Goal: Task Accomplishment & Management: Complete application form

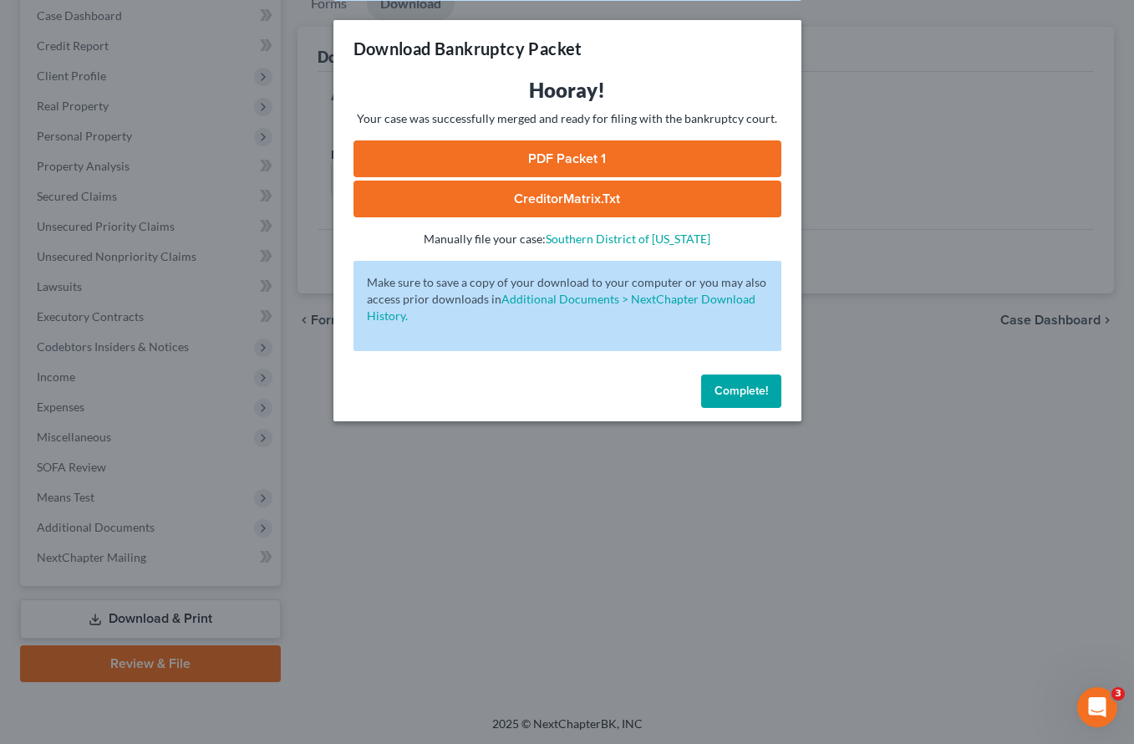
click at [753, 389] on span "Complete!" at bounding box center [740, 391] width 53 height 14
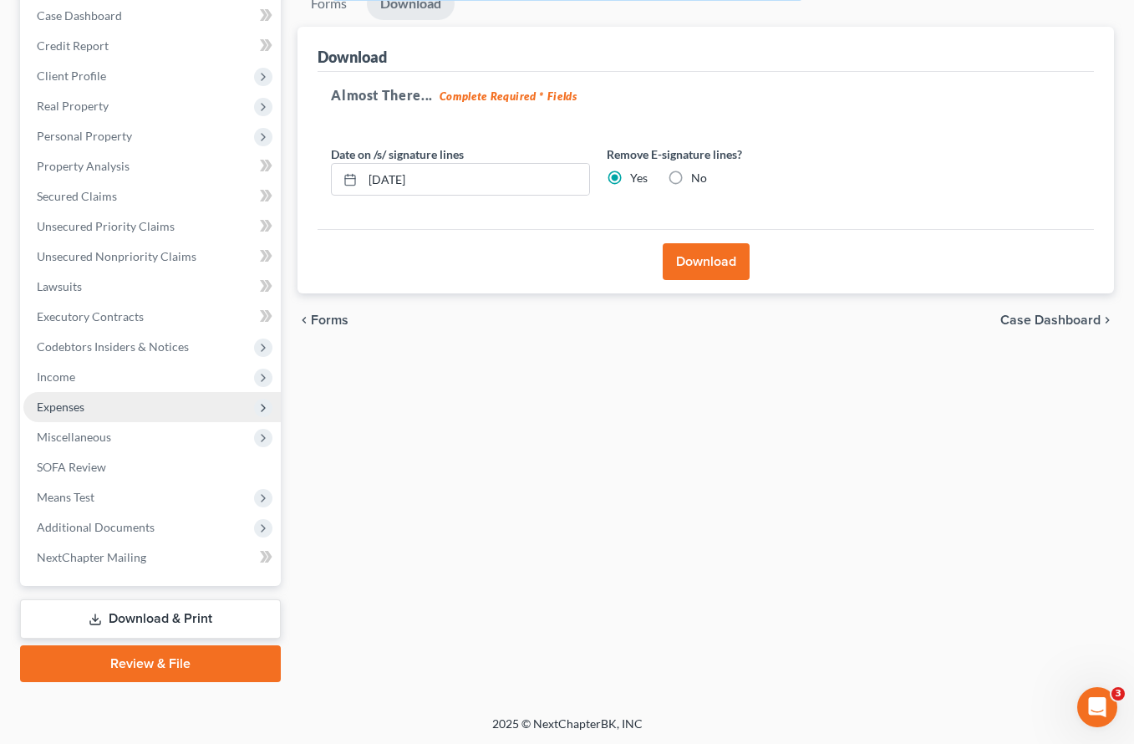
click at [61, 405] on span "Expenses" at bounding box center [61, 406] width 48 height 14
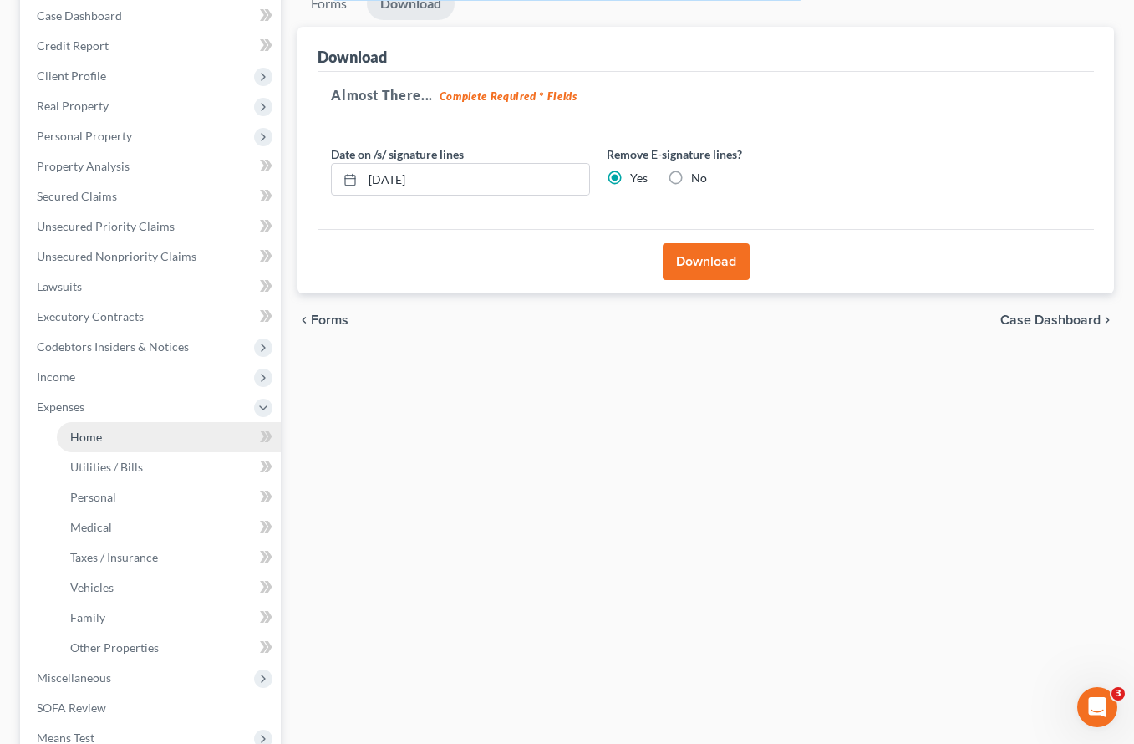
click at [118, 439] on link "Home" at bounding box center [169, 437] width 224 height 30
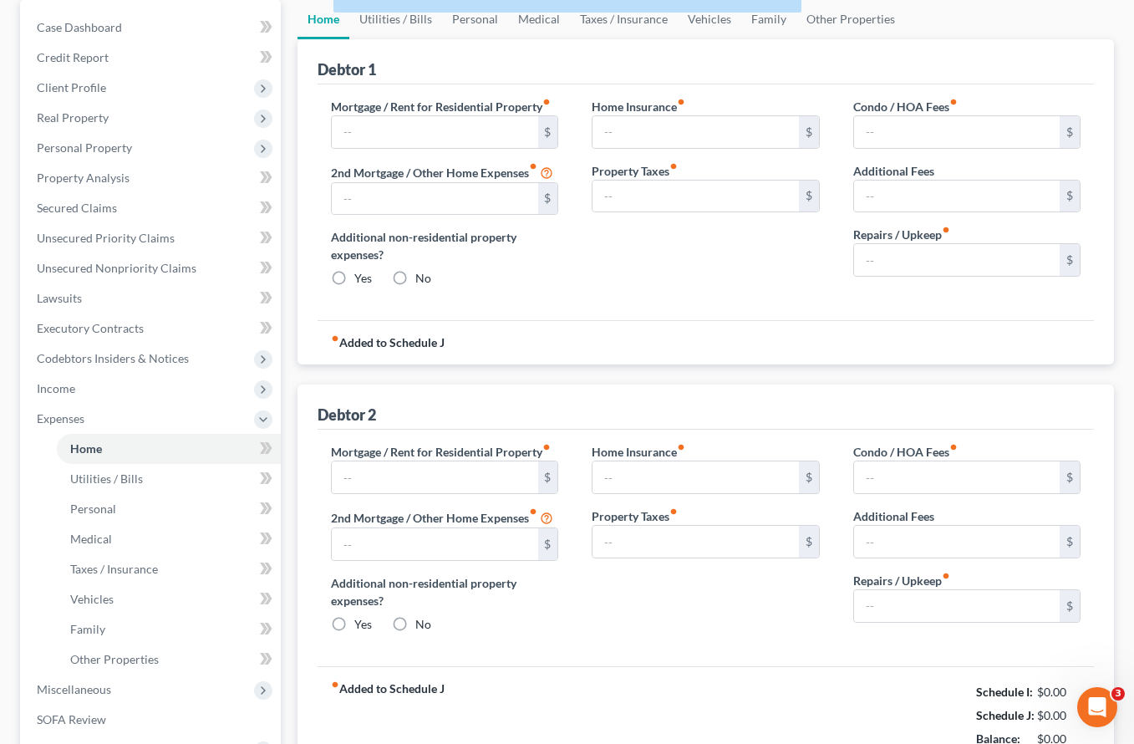
type input "2,383.94"
type input "750.00"
radio input "true"
type input "0.00"
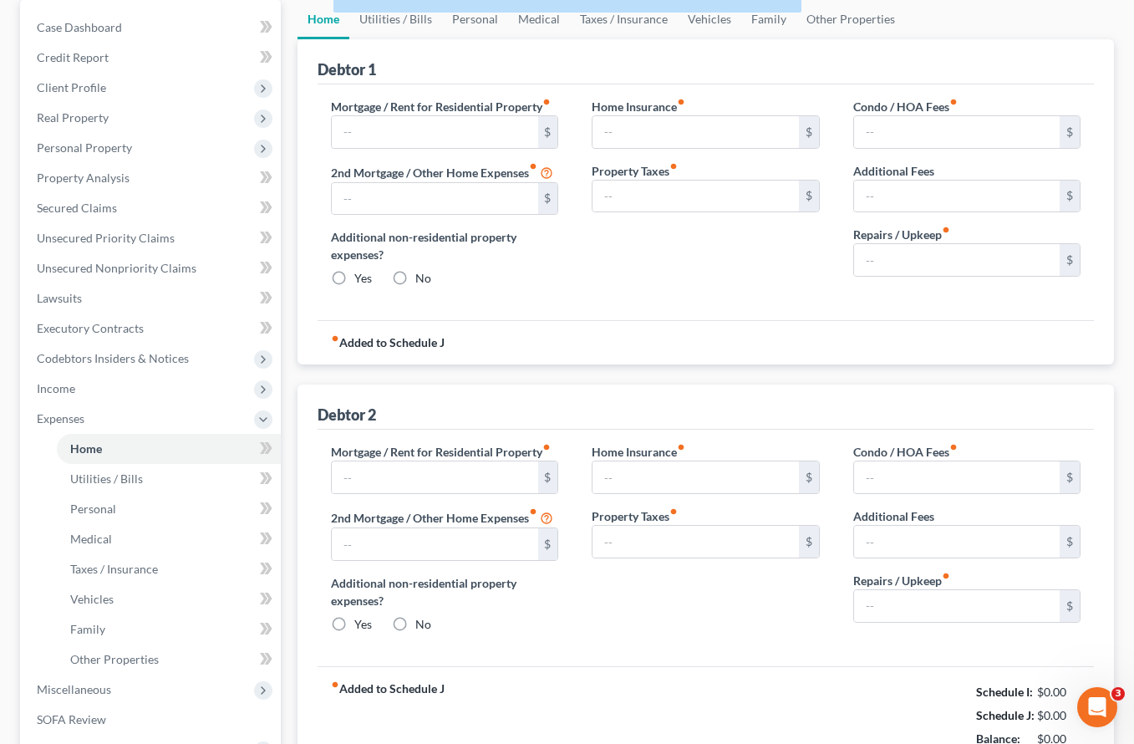
type input "750.00"
type input "1,160.00"
type input "0.00"
radio input "true"
type input "15.00"
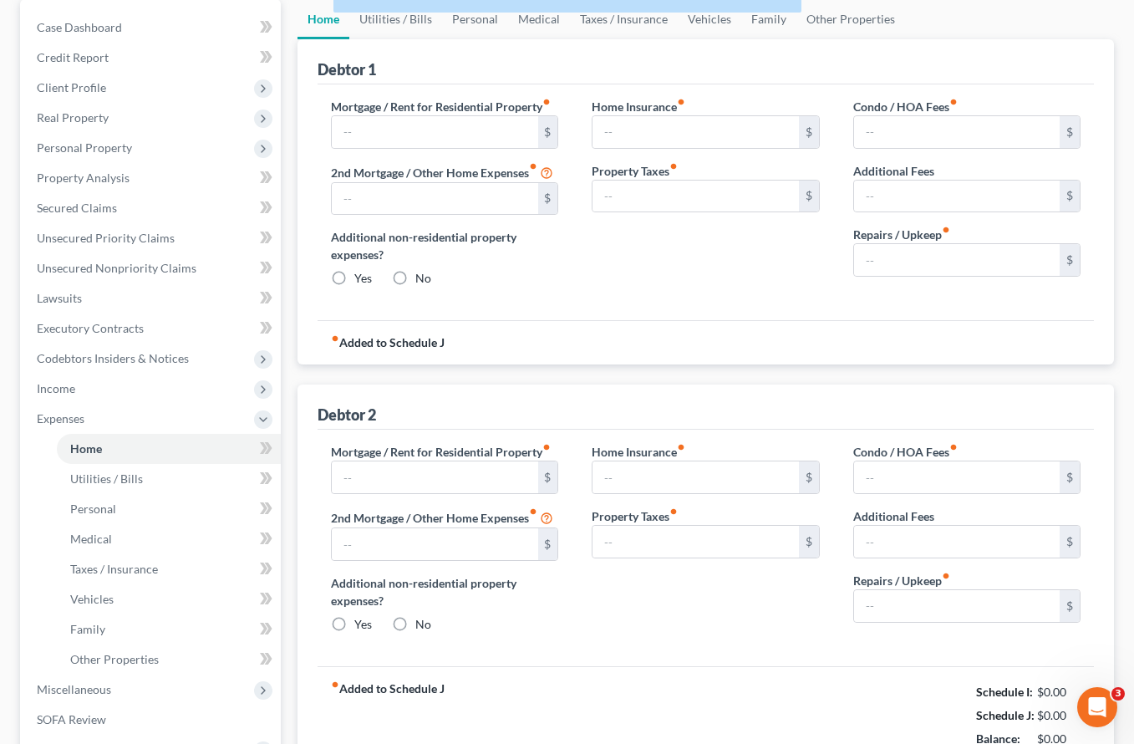
type input "0.00"
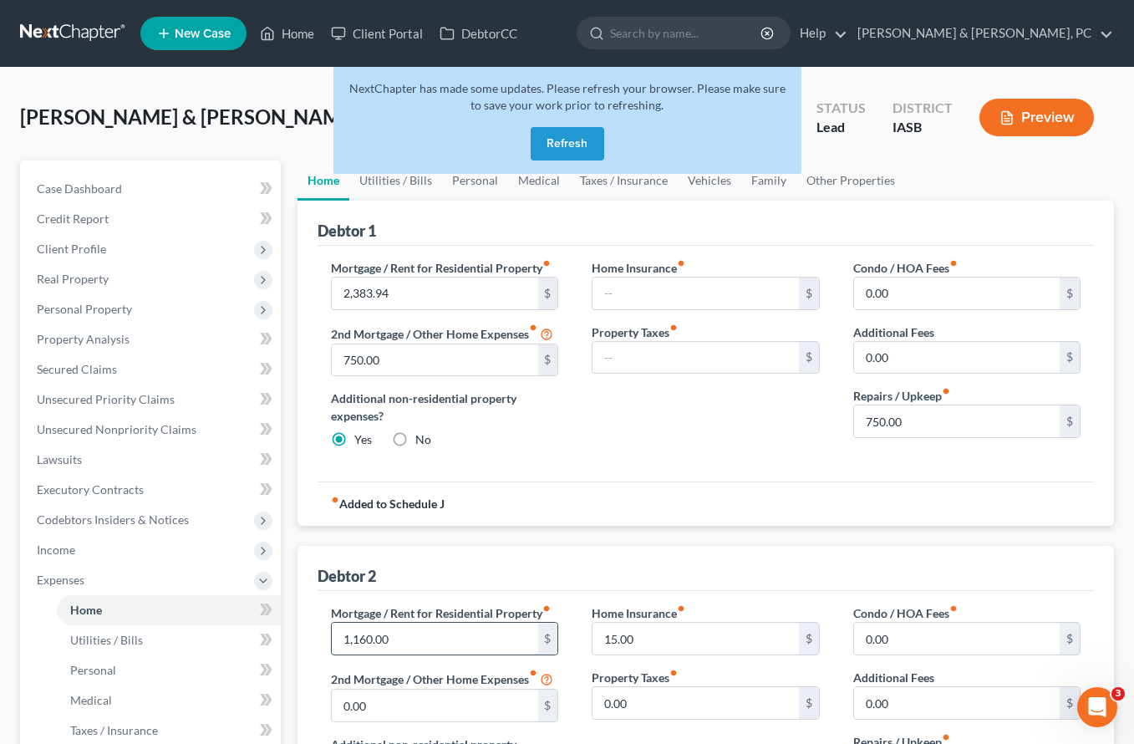
click at [459, 640] on input "1,160.00" at bounding box center [435, 639] width 206 height 32
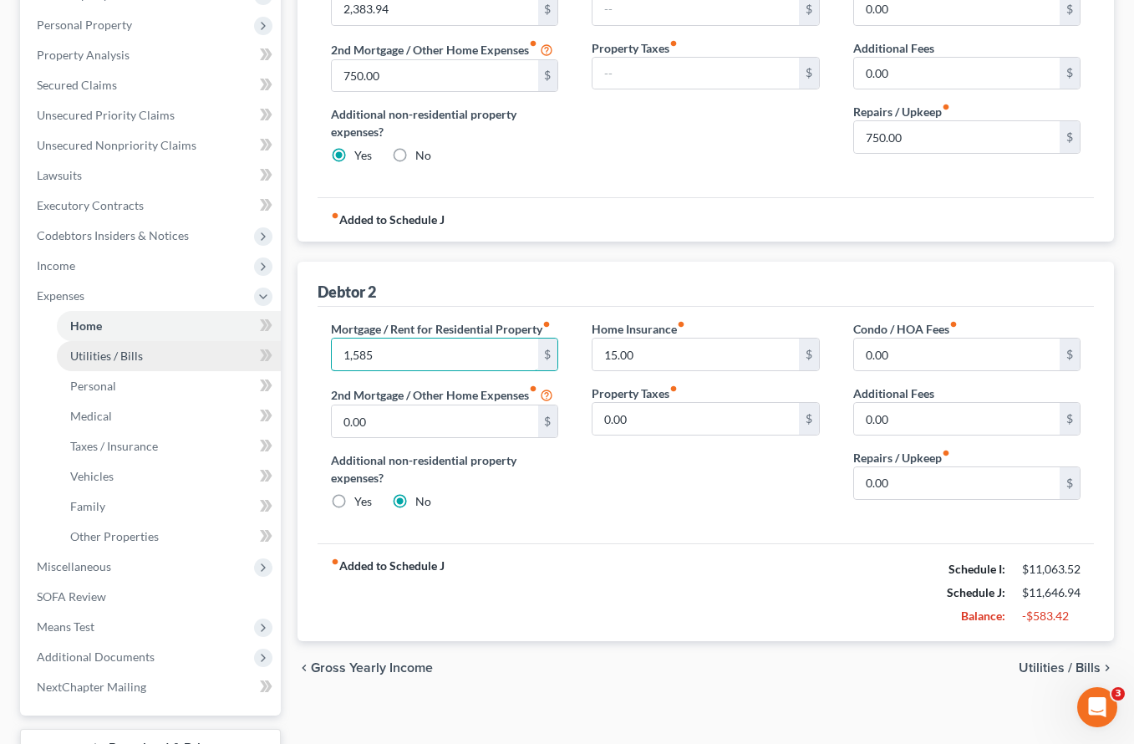
scroll to position [279, 0]
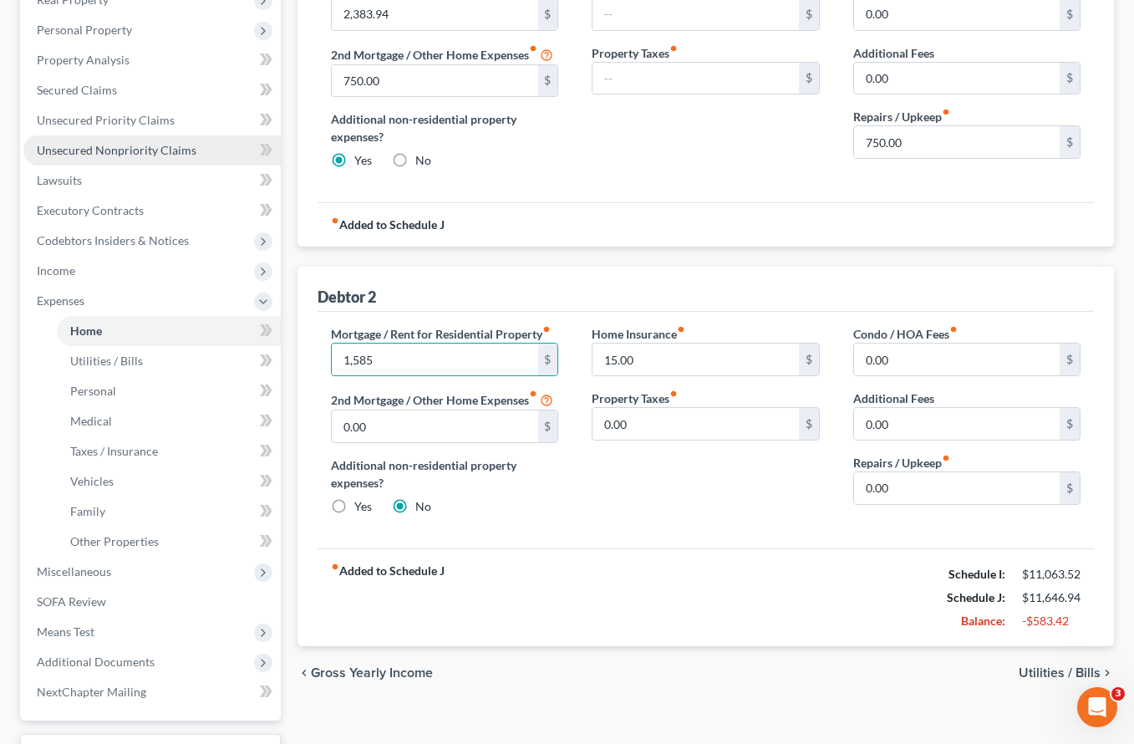
click at [97, 154] on span "Unsecured Nonpriority Claims" at bounding box center [117, 150] width 160 height 14
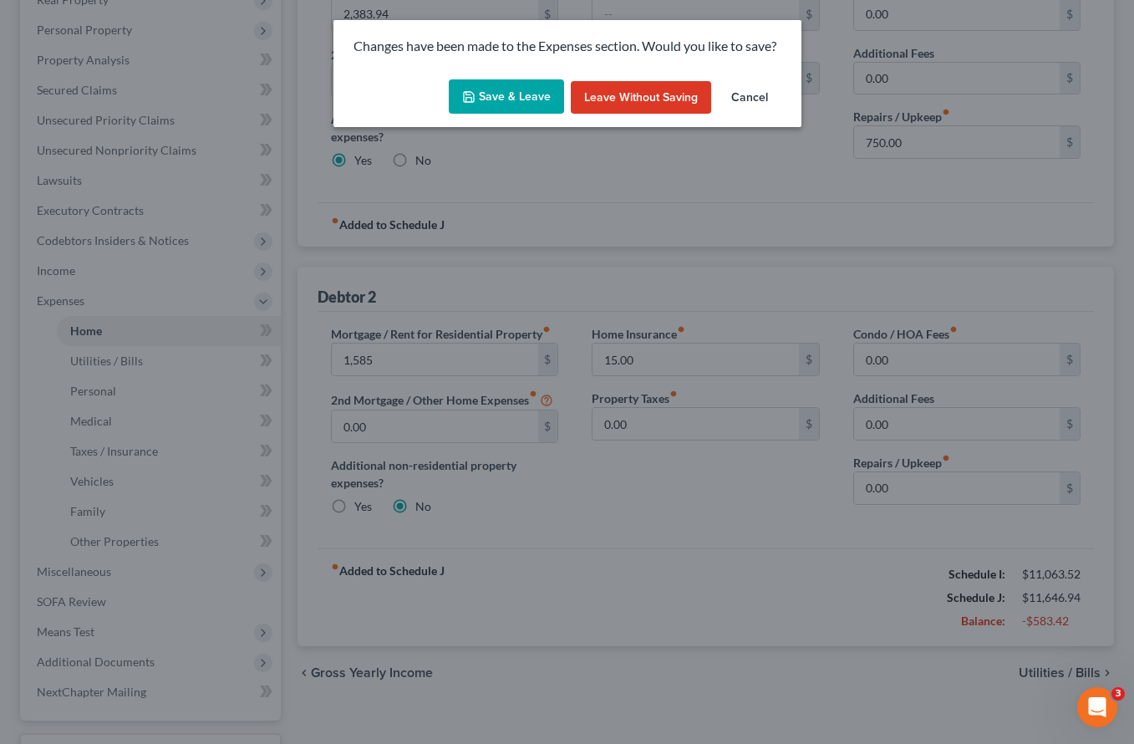
click at [481, 100] on button "Save & Leave" at bounding box center [506, 96] width 115 height 35
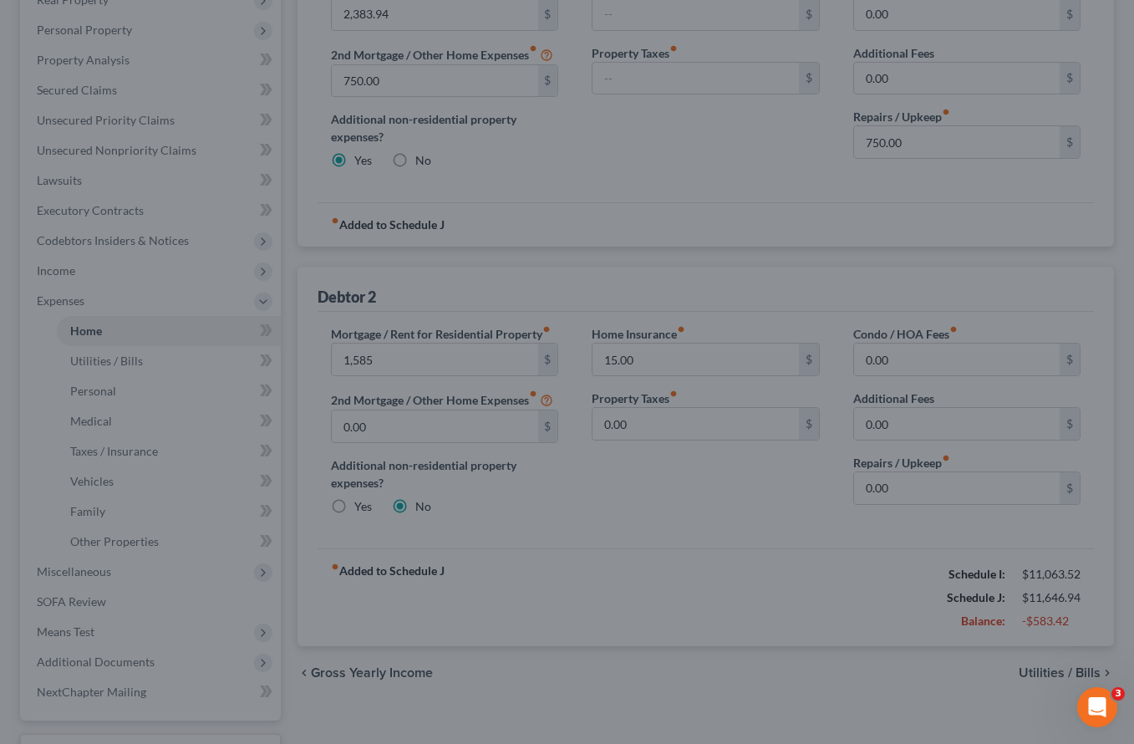
type input "1,585.00"
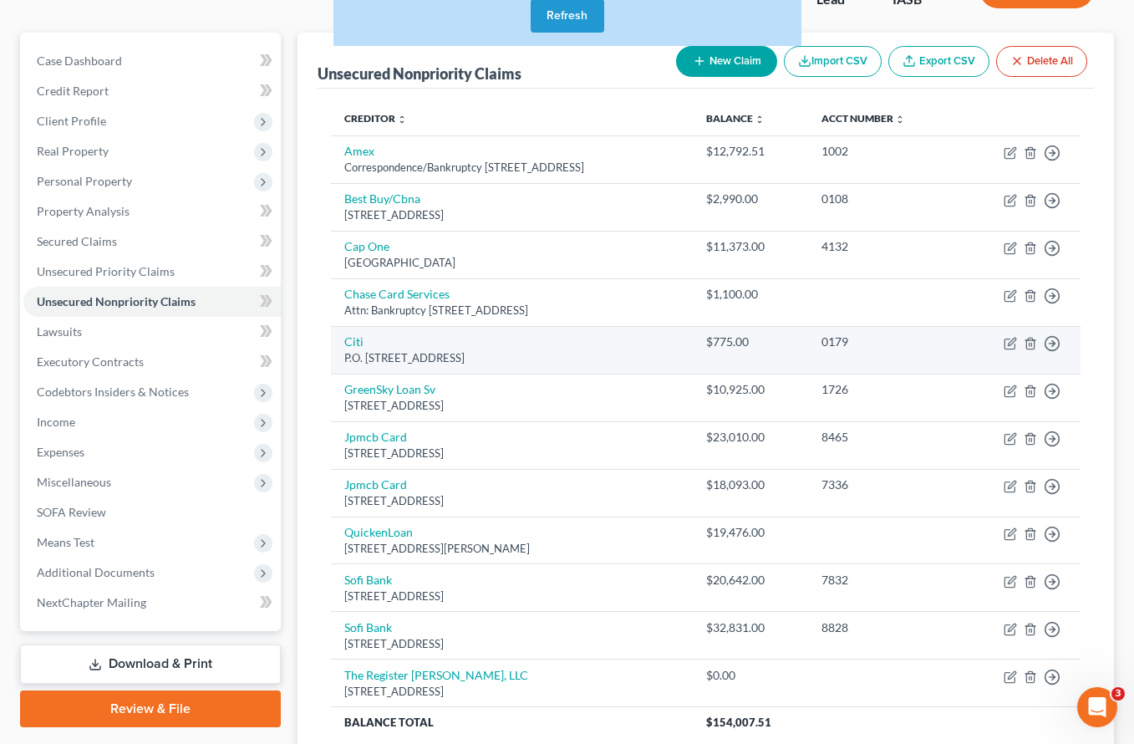
scroll to position [271, 0]
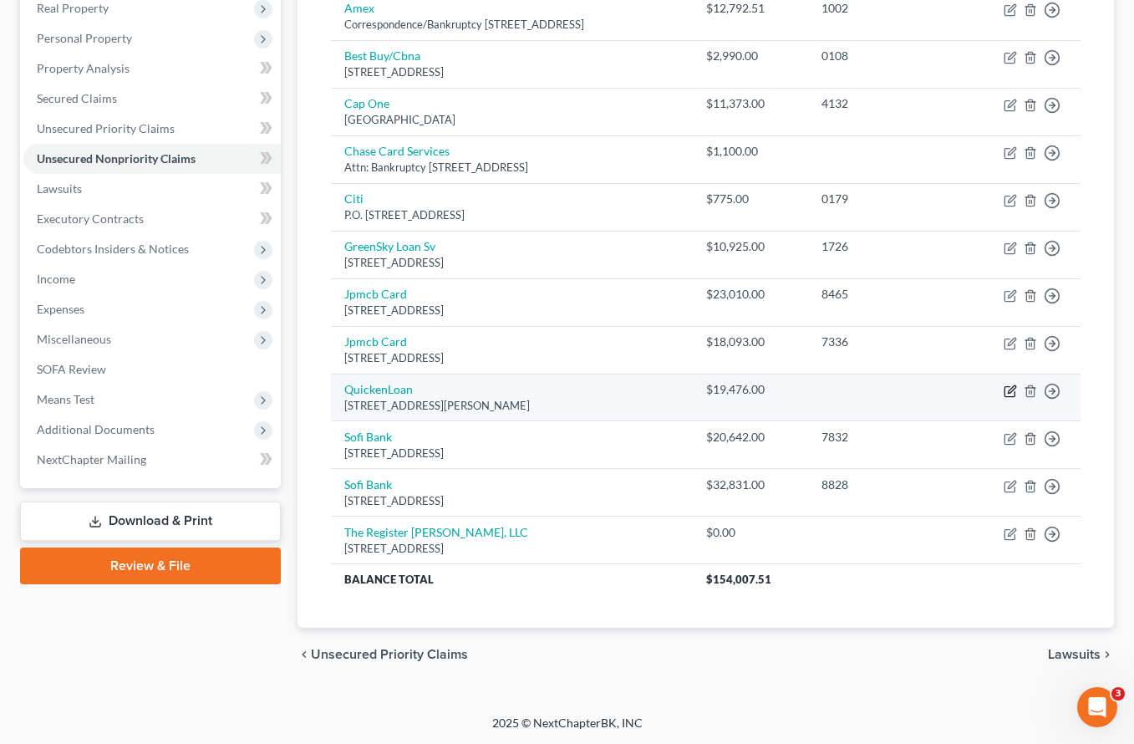
click at [1009, 390] on icon "button" at bounding box center [1010, 390] width 13 height 13
select select "23"
select select "14"
select select "3"
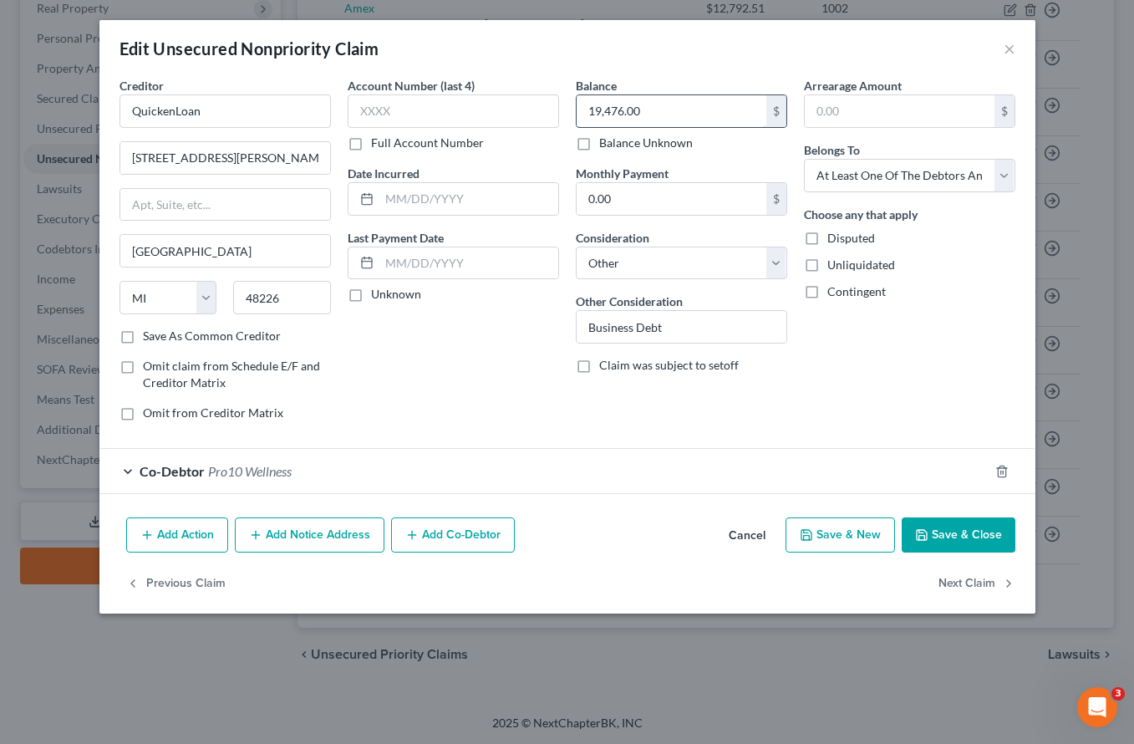
click at [649, 109] on input "19,476.00" at bounding box center [672, 111] width 190 height 32
type input "49,300"
click at [965, 551] on button "Save & Close" at bounding box center [959, 534] width 114 height 35
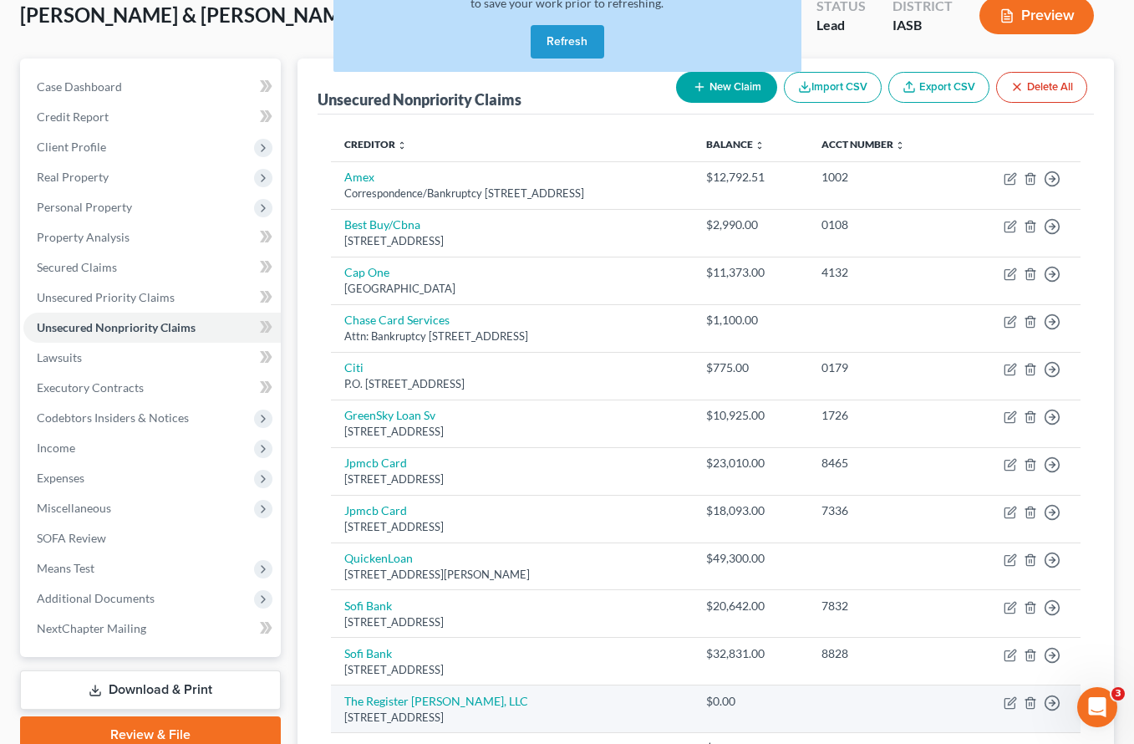
scroll to position [89, 0]
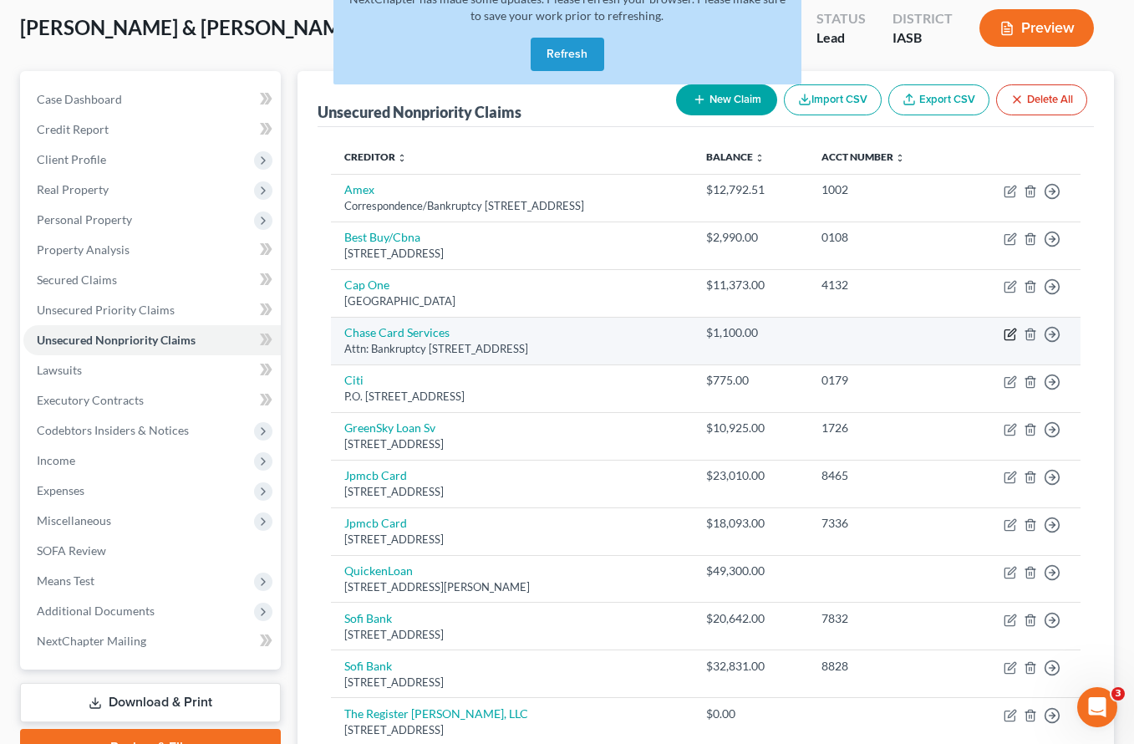
click at [1008, 333] on icon "button" at bounding box center [1012, 332] width 8 height 8
select select "7"
select select "14"
select select "3"
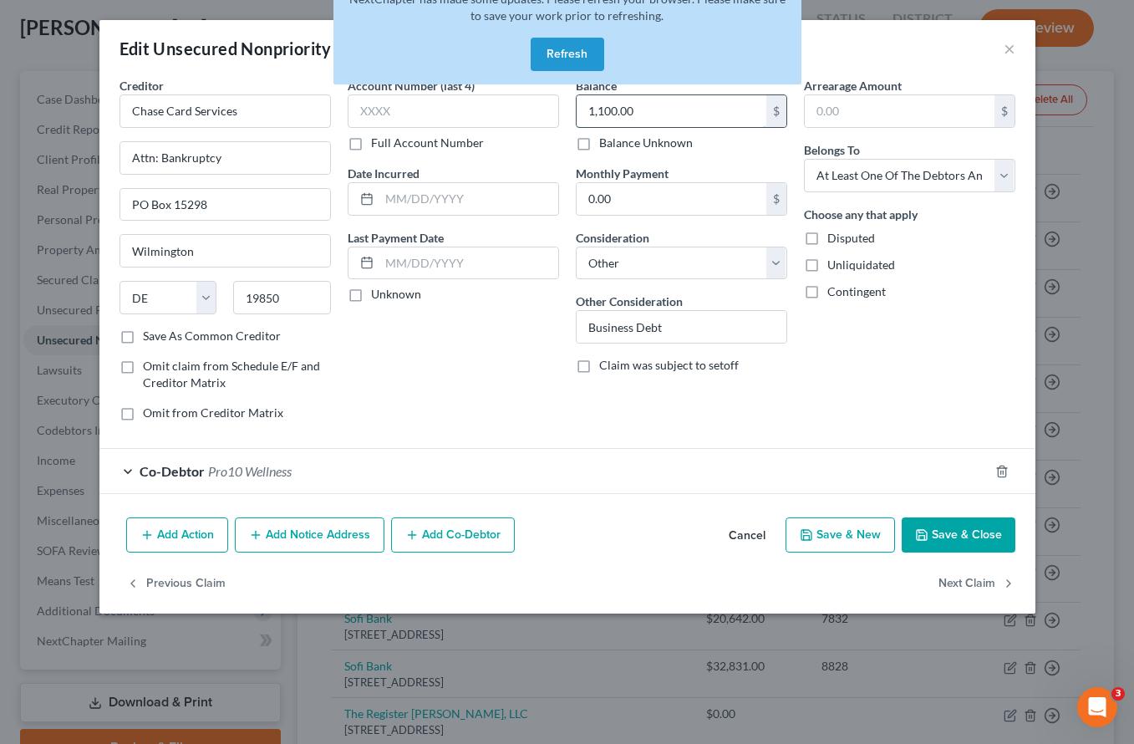
click at [686, 111] on input "1,100.00" at bounding box center [672, 111] width 190 height 32
type input "7,900"
click at [962, 538] on button "Save & Close" at bounding box center [959, 534] width 114 height 35
